Goal: Information Seeking & Learning: Find specific fact

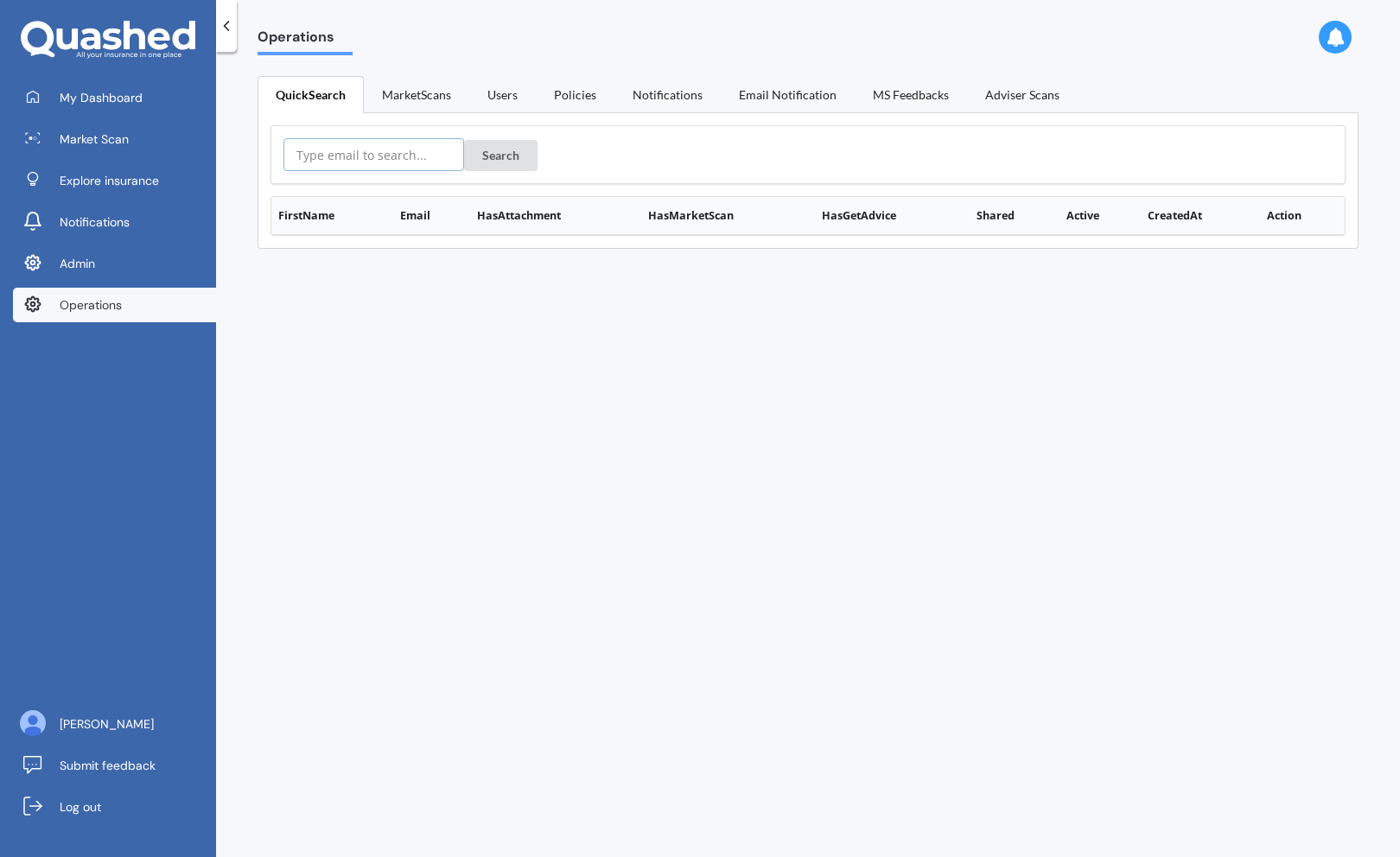
click at [344, 145] on input "text" at bounding box center [374, 154] width 181 height 33
paste input "john.dallaise@outlook.com"
type input "john.dallaise@outlook.com"
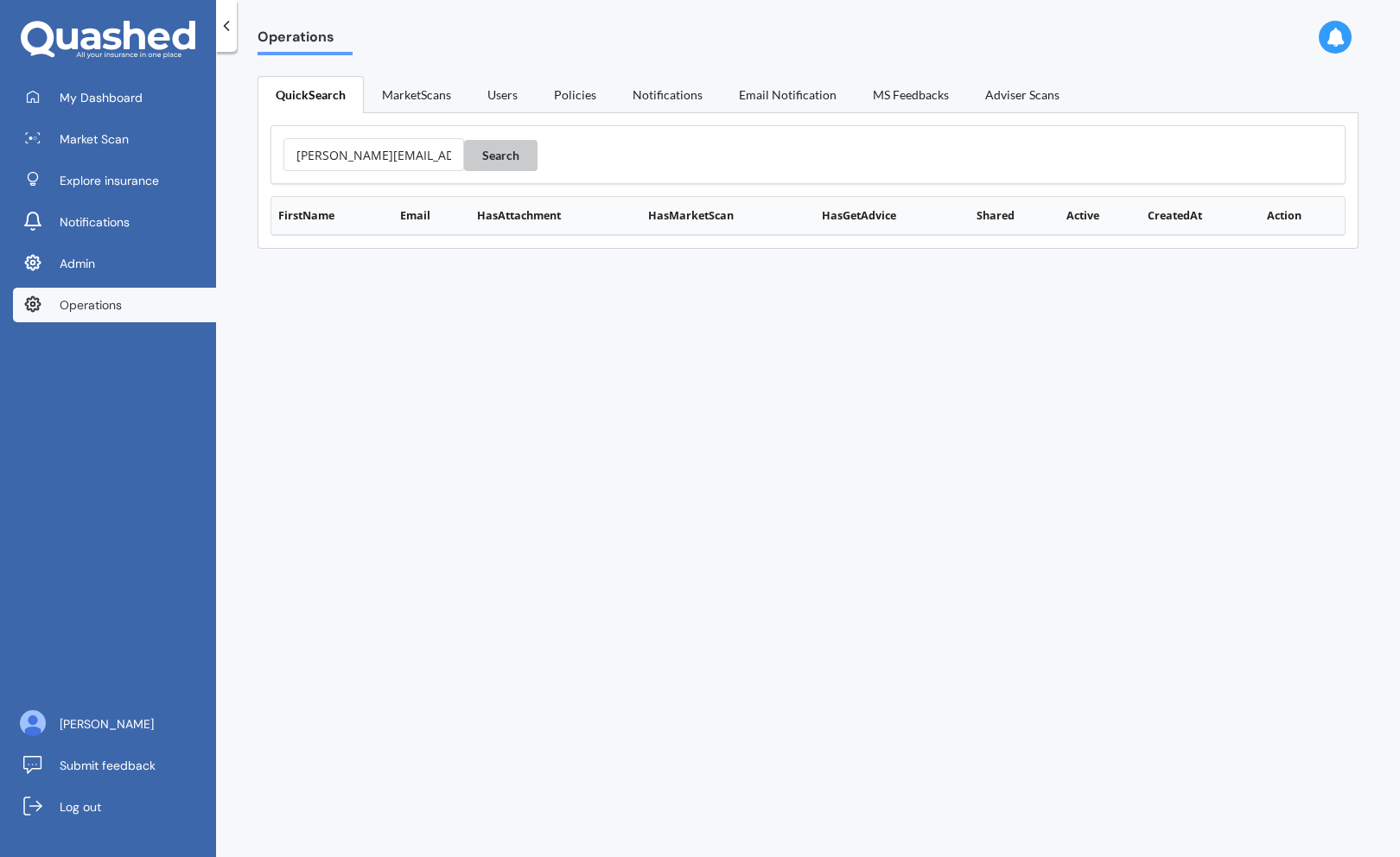
click at [464, 161] on button "Search" at bounding box center [500, 155] width 74 height 31
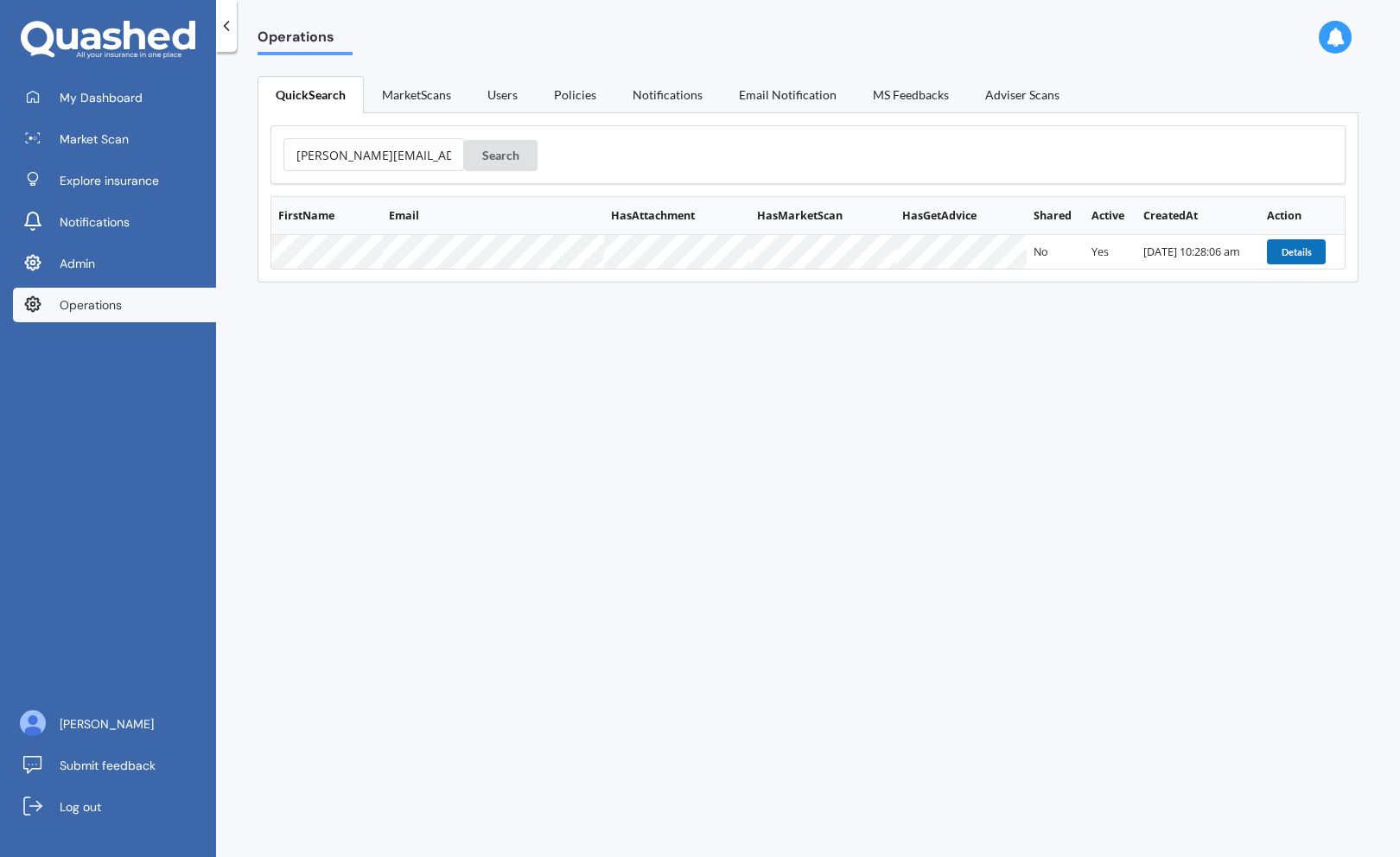
click at [1300, 241] on button "Details" at bounding box center [1296, 251] width 59 height 24
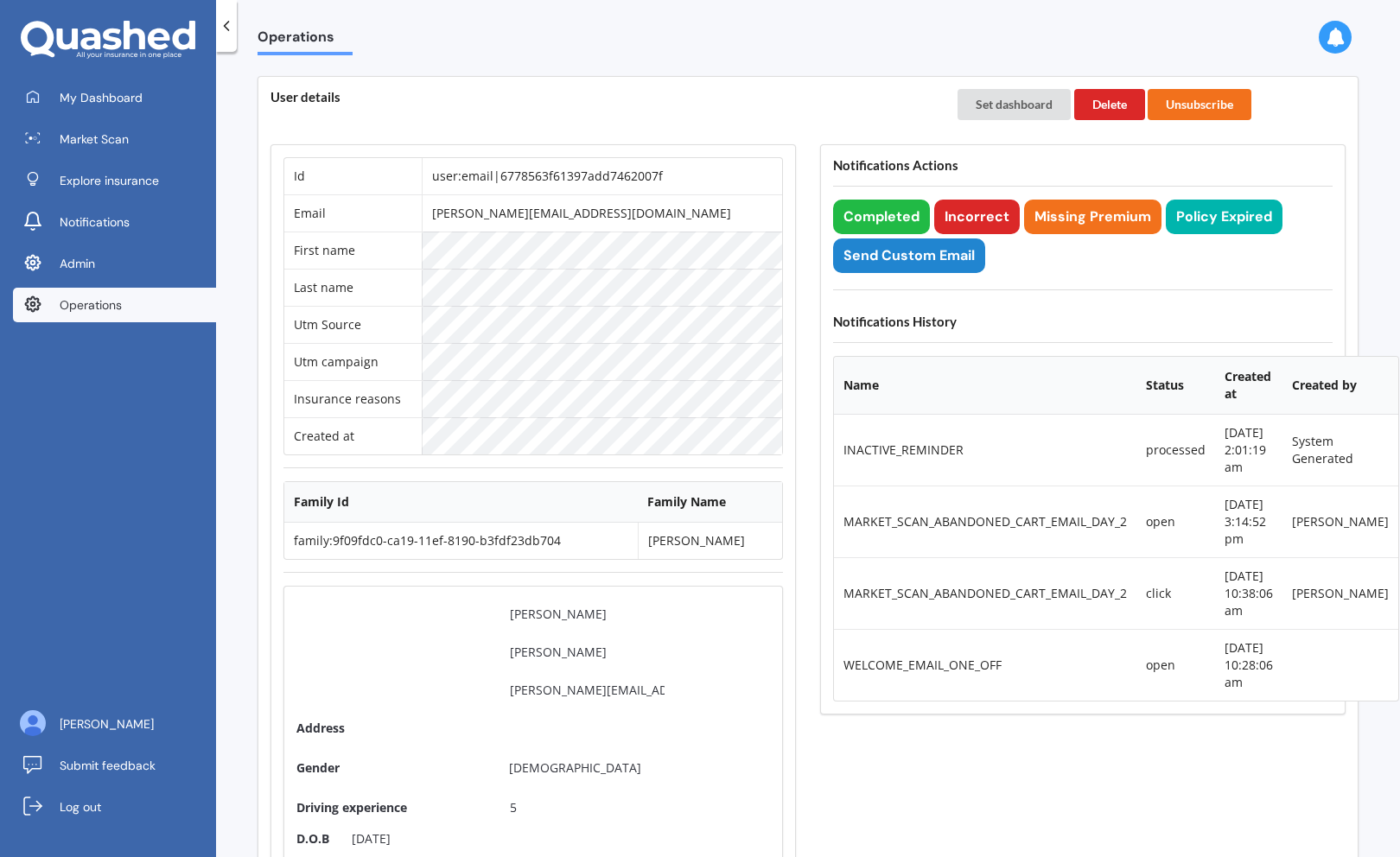
click at [543, 182] on td "user:email|6778563f61397add7462007f" at bounding box center [602, 176] width 360 height 36
copy td "user:email|6778563f61397add7462007f"
click at [489, 208] on td "john.dallaise@outlook.com" at bounding box center [602, 213] width 360 height 37
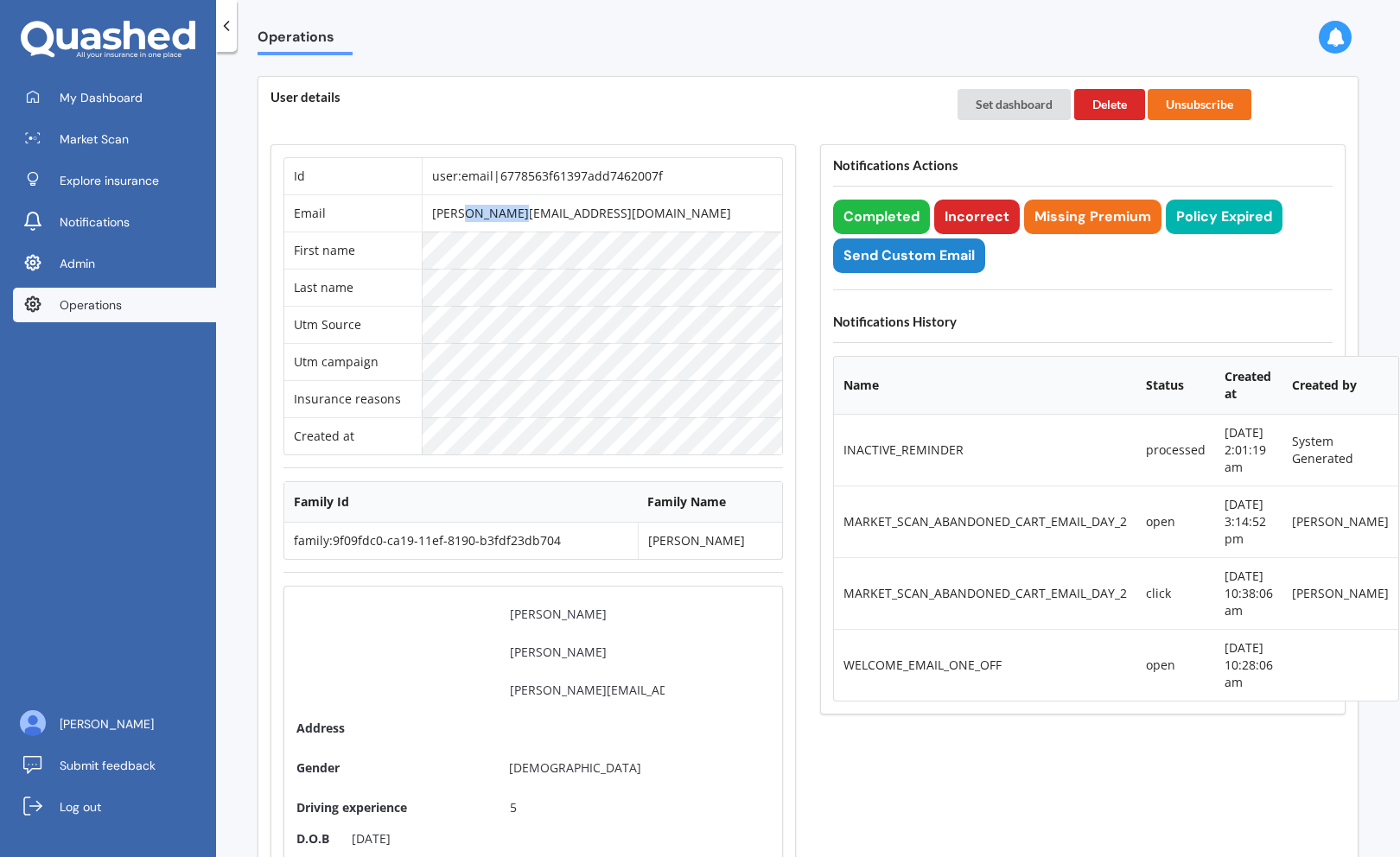
click at [489, 208] on td "[PERSON_NAME][EMAIL_ADDRESS][DOMAIN_NAME]" at bounding box center [602, 213] width 360 height 37
copy td "[PERSON_NAME][EMAIL_ADDRESS][DOMAIN_NAME]"
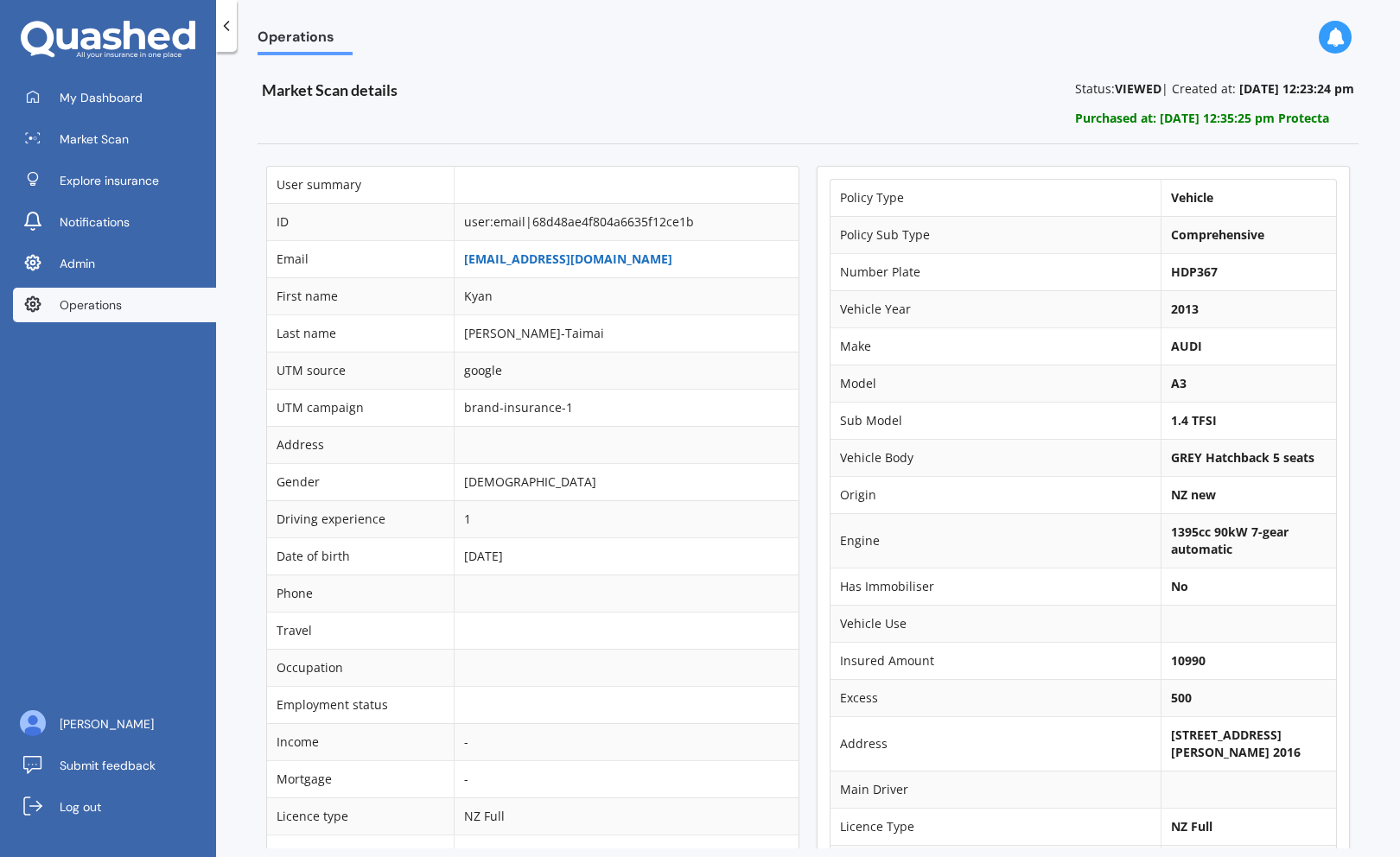
click at [547, 258] on link "[EMAIL_ADDRESS][DOMAIN_NAME]" at bounding box center [568, 259] width 208 height 17
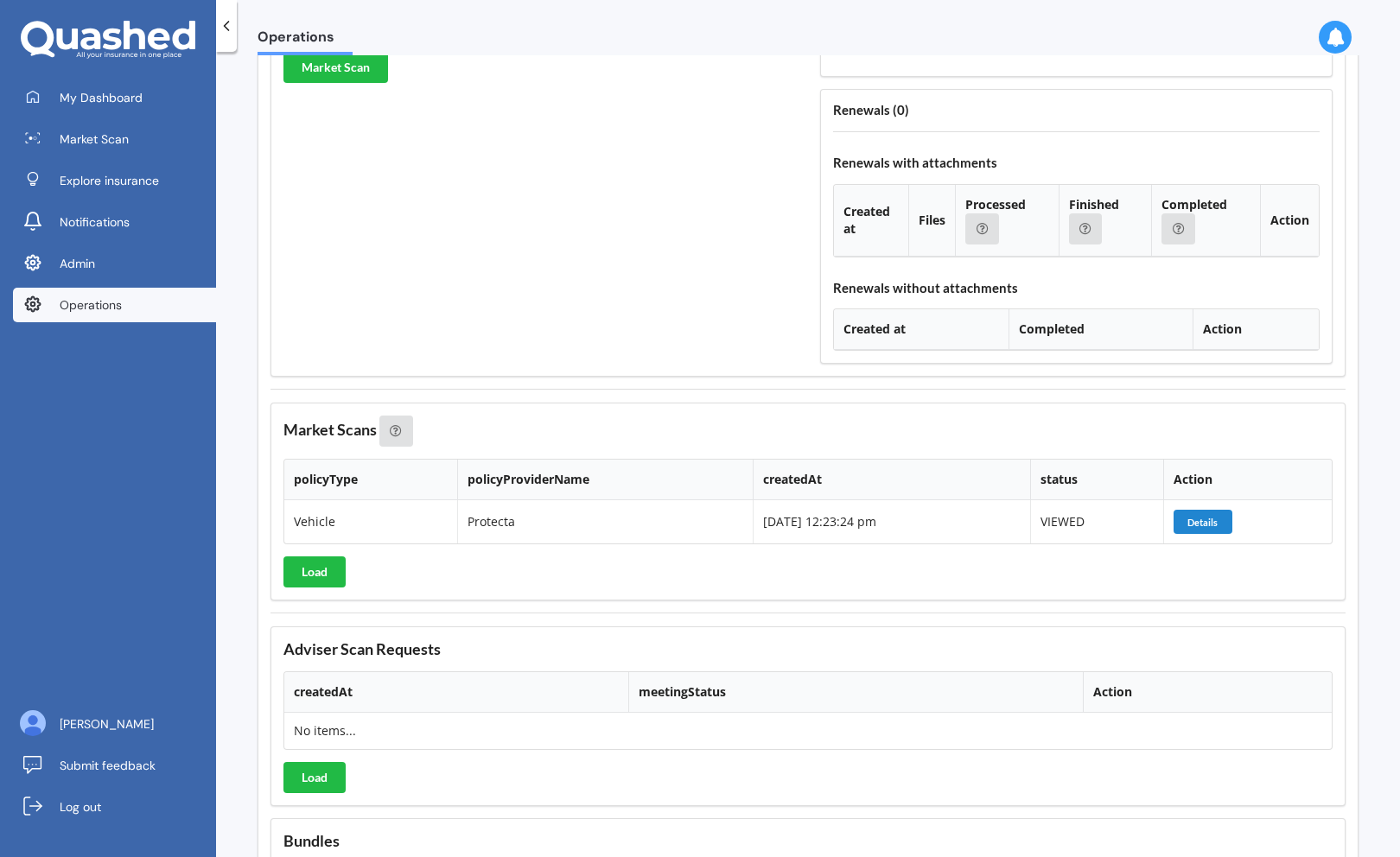
scroll to position [1924, 0]
